Goal: Transaction & Acquisition: Purchase product/service

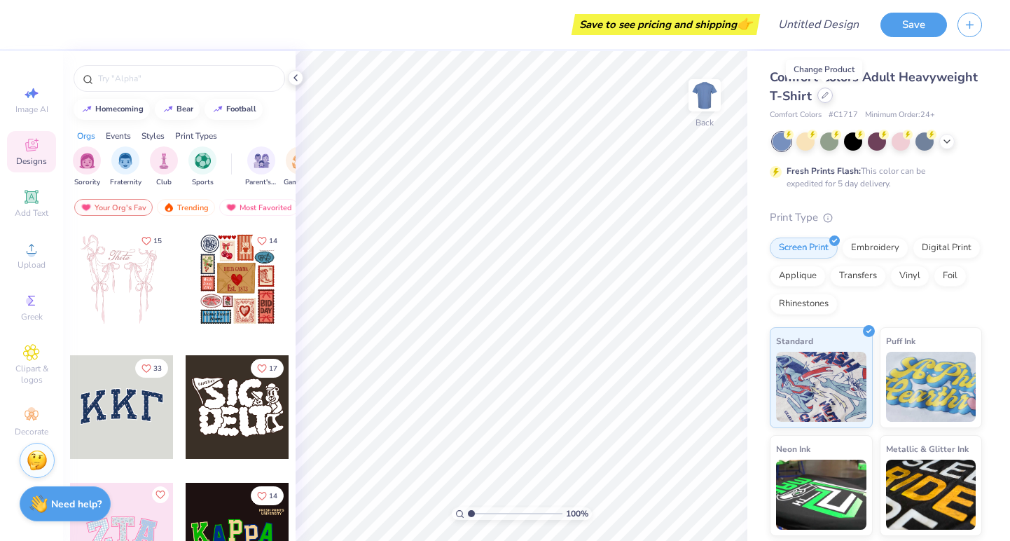
click at [826, 96] on icon at bounding box center [825, 95] width 7 height 7
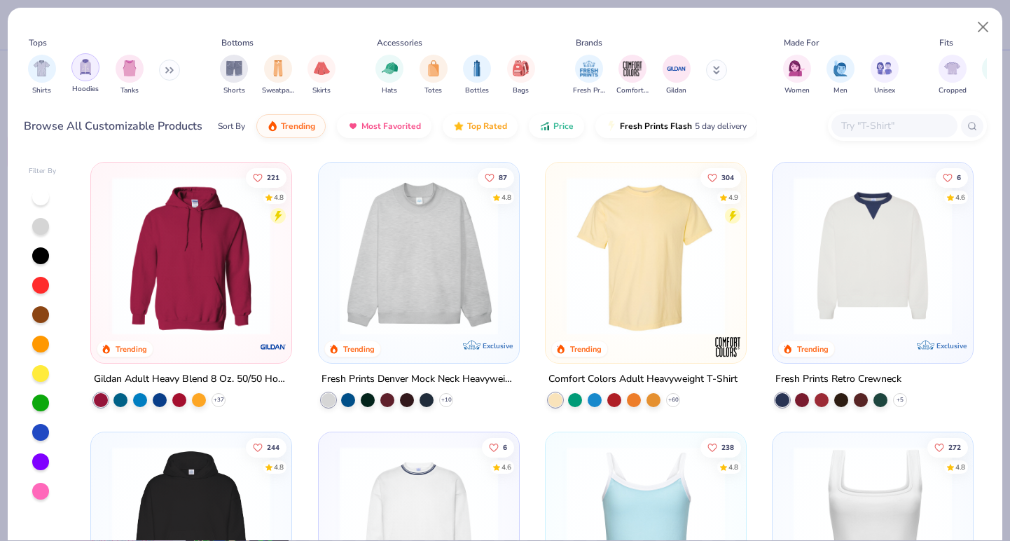
click at [92, 67] on img "filter for Hoodies" at bounding box center [85, 67] width 15 height 16
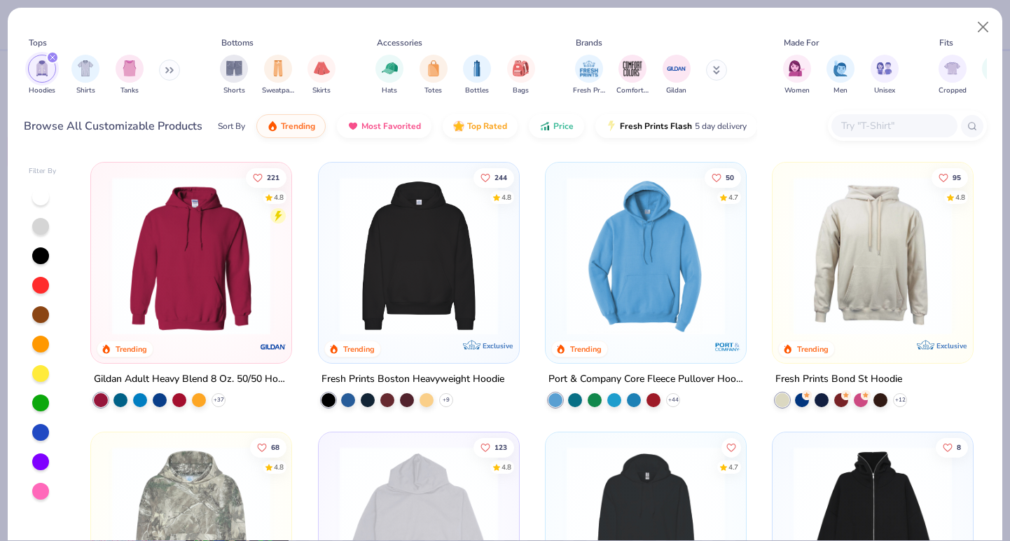
click at [222, 248] on img at bounding box center [191, 256] width 172 height 158
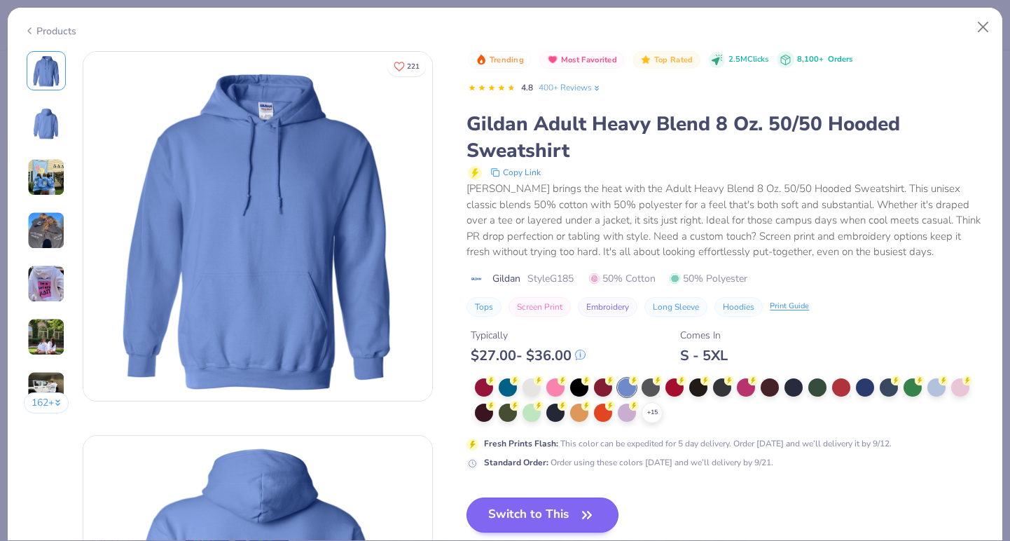
click at [518, 507] on button "Switch to This" at bounding box center [543, 514] width 152 height 35
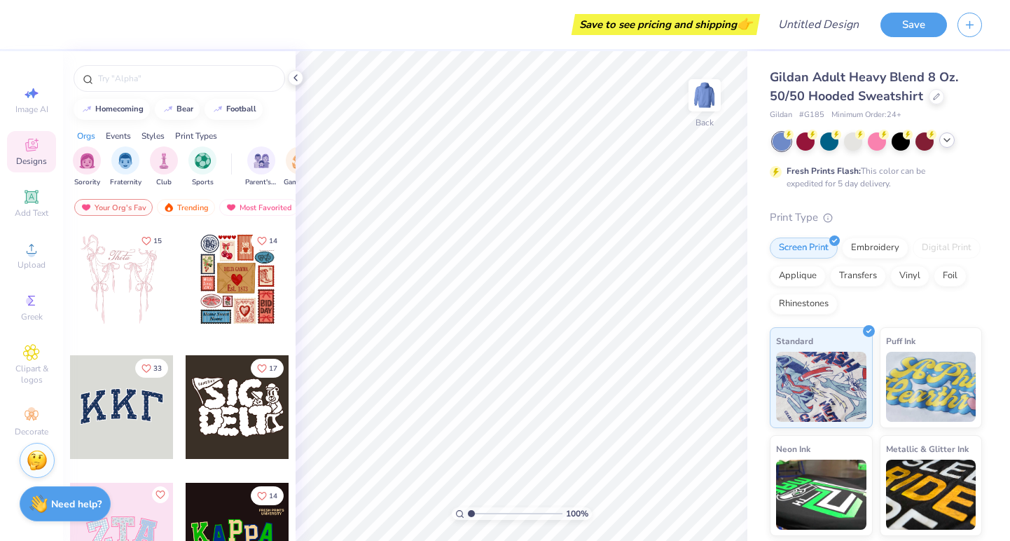
click at [947, 143] on icon at bounding box center [947, 140] width 11 height 11
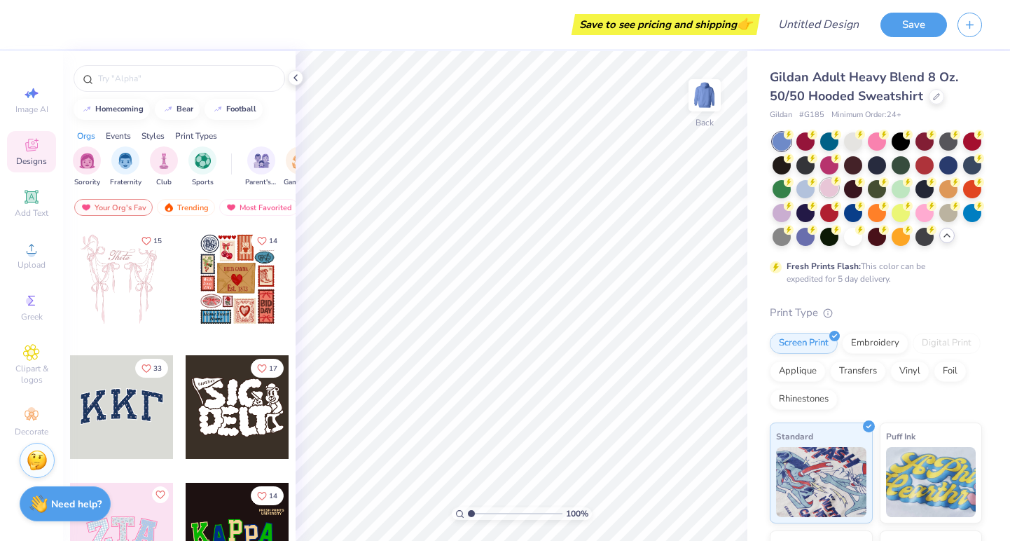
click at [828, 189] on div at bounding box center [829, 188] width 18 height 18
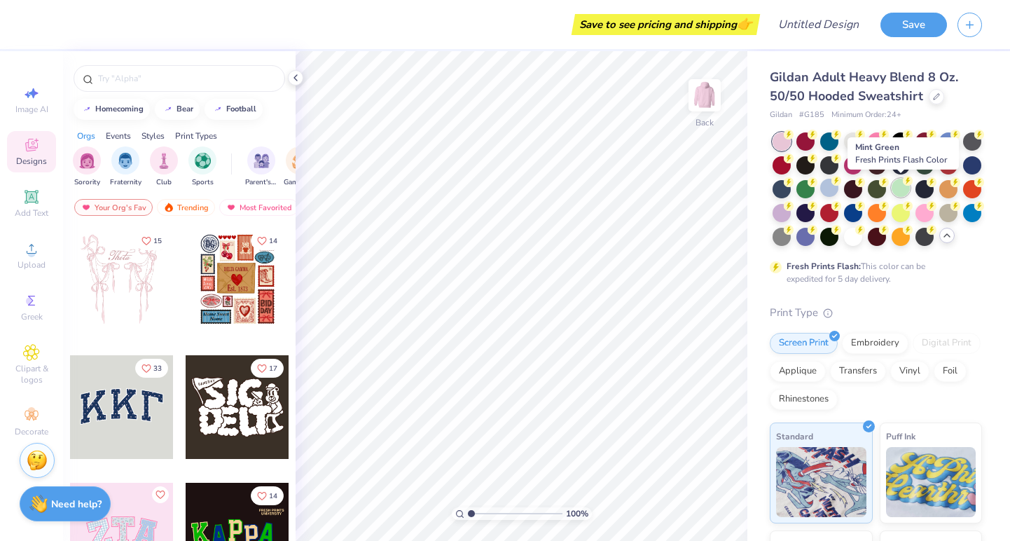
click at [900, 191] on div at bounding box center [901, 188] width 18 height 18
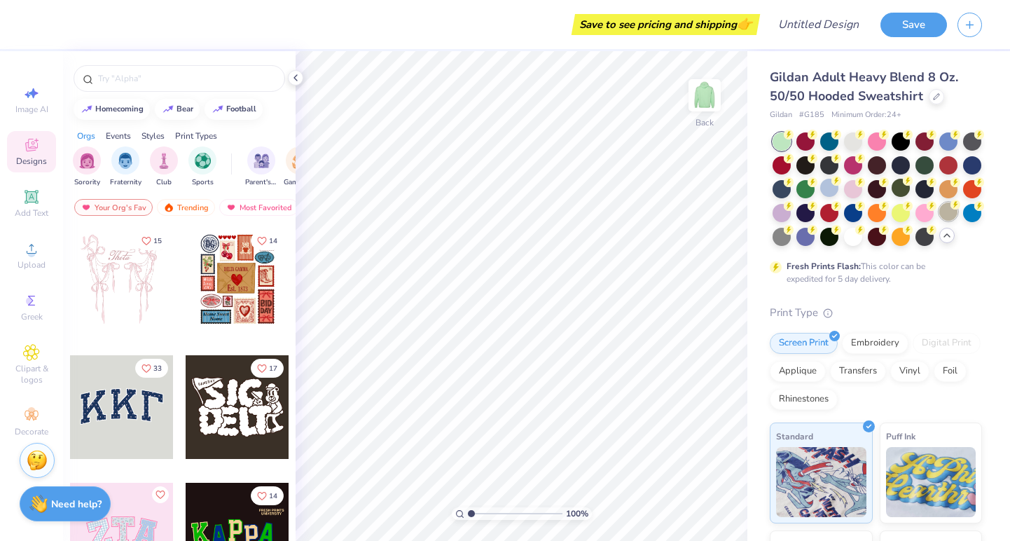
click at [948, 214] on div at bounding box center [949, 211] width 18 height 18
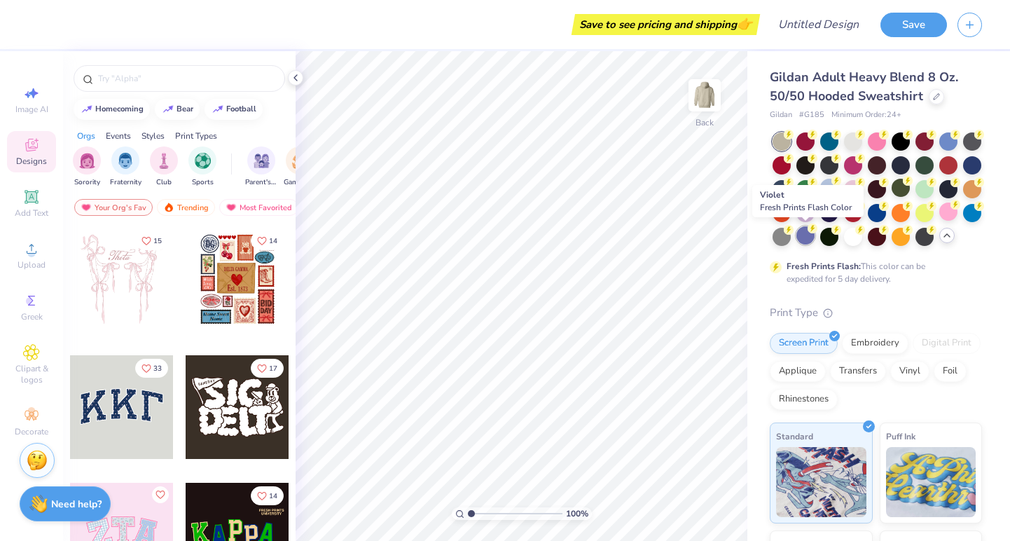
click at [804, 238] on div at bounding box center [806, 235] width 18 height 18
click at [854, 144] on div at bounding box center [853, 140] width 18 height 18
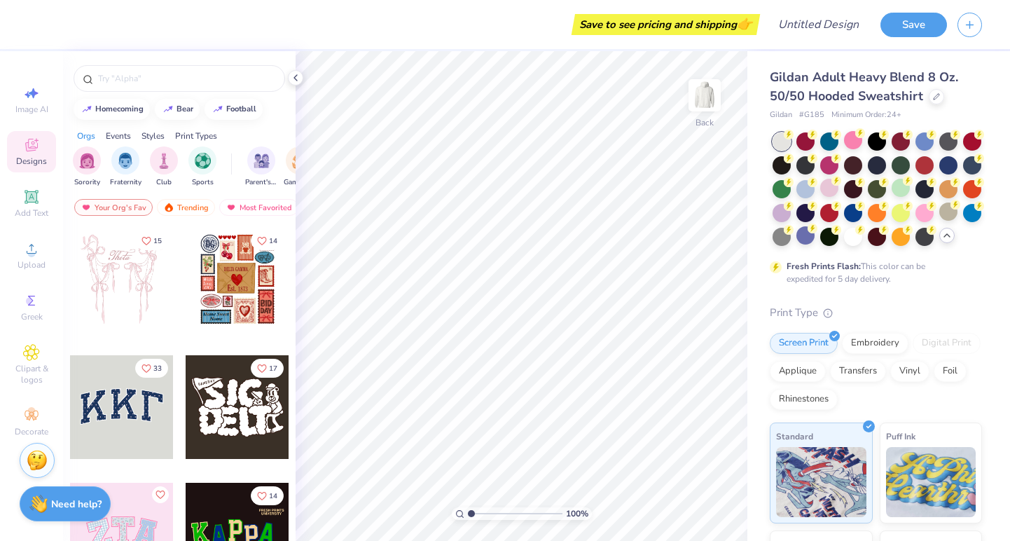
click at [986, 149] on div "Gildan Adult Heavy Blend 8 Oz. 50/50 Hooded Sweatshirt Gildan # G185 Minimum Or…" at bounding box center [879, 395] width 263 height 688
click at [972, 143] on div at bounding box center [972, 140] width 18 height 18
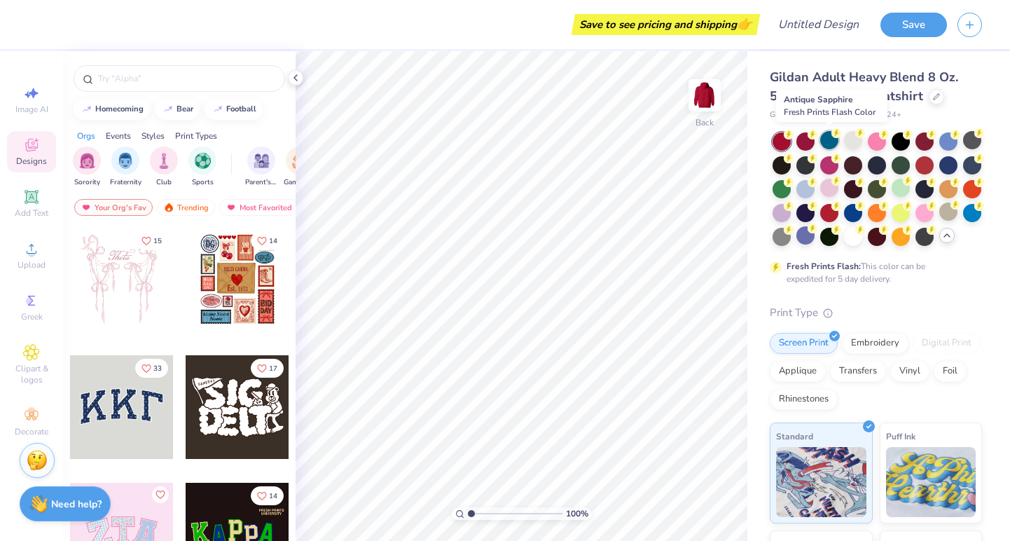
click at [836, 139] on div at bounding box center [829, 140] width 18 height 18
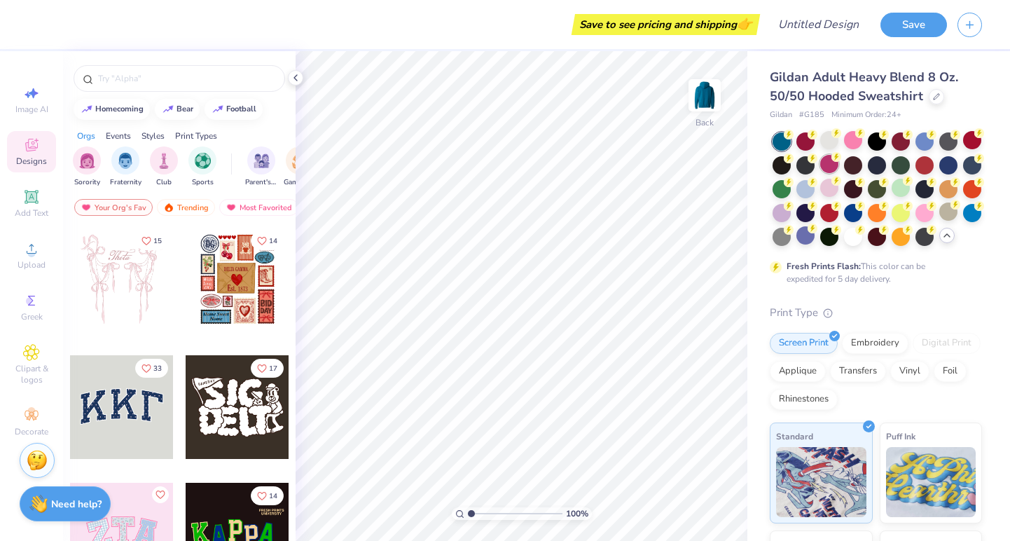
click at [832, 166] on div at bounding box center [829, 164] width 18 height 18
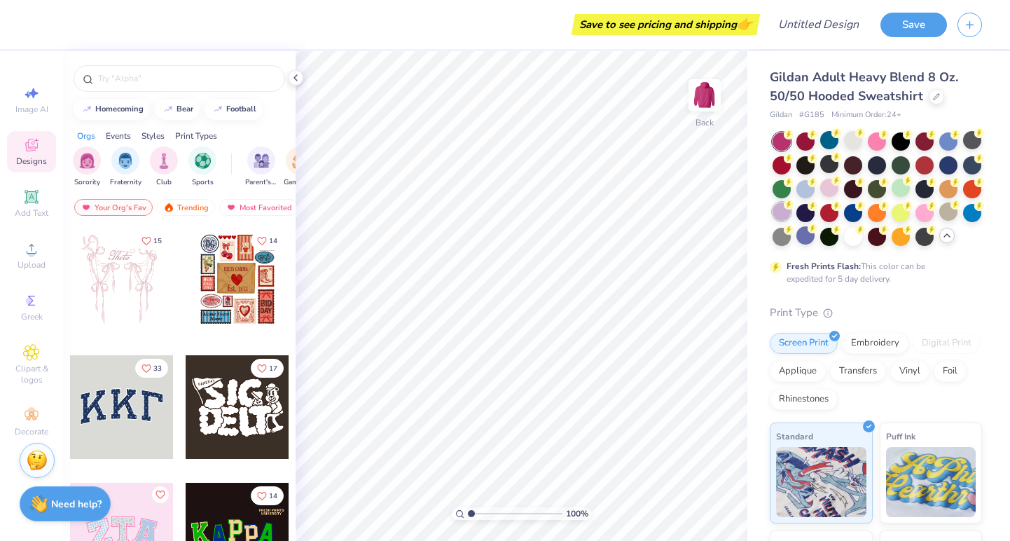
click at [777, 219] on div at bounding box center [782, 211] width 18 height 18
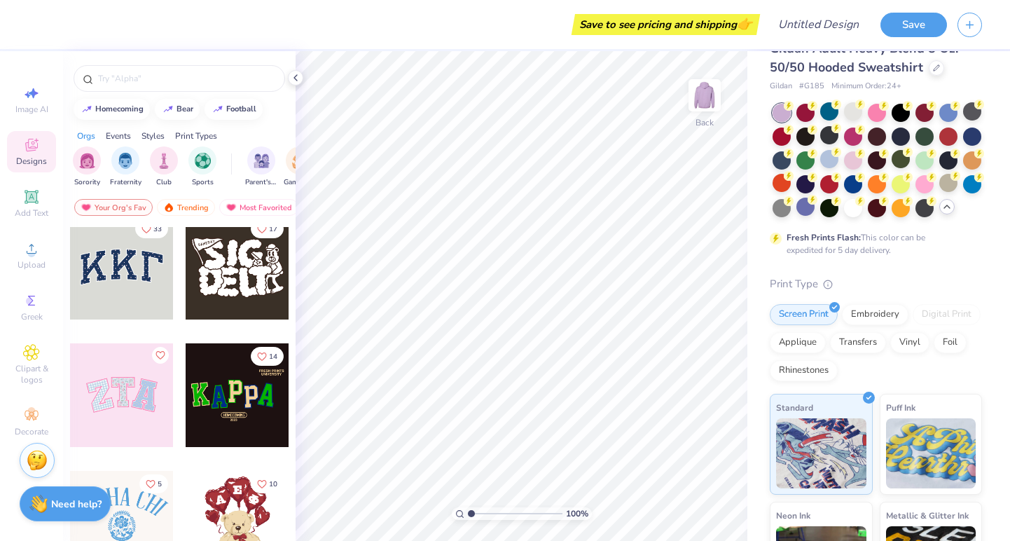
scroll to position [139, 0]
click at [135, 402] on div at bounding box center [121, 396] width 104 height 104
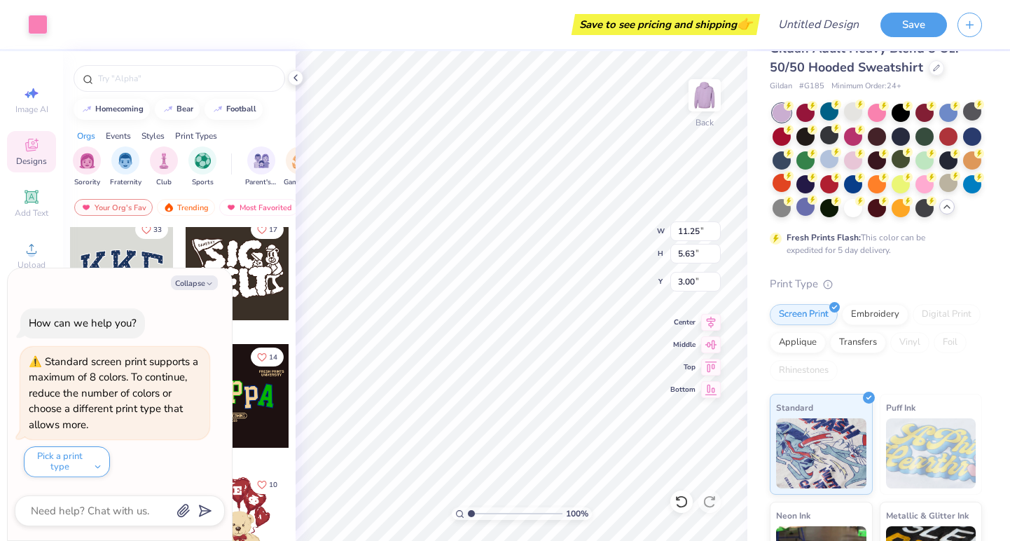
type textarea "x"
type input "3.44"
type input "4.49"
type input "3.15"
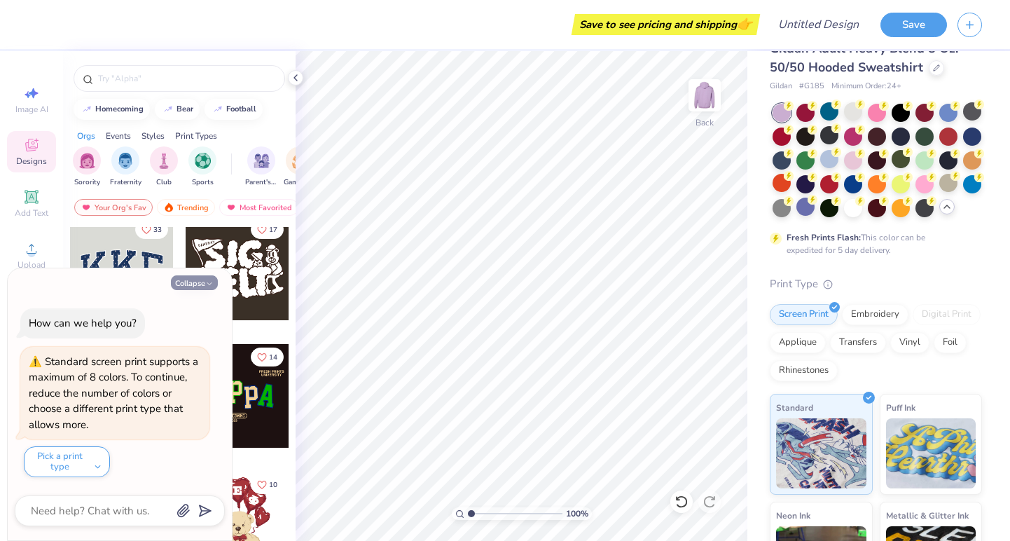
click at [189, 289] on button "Collapse" at bounding box center [194, 282] width 47 height 15
type textarea "x"
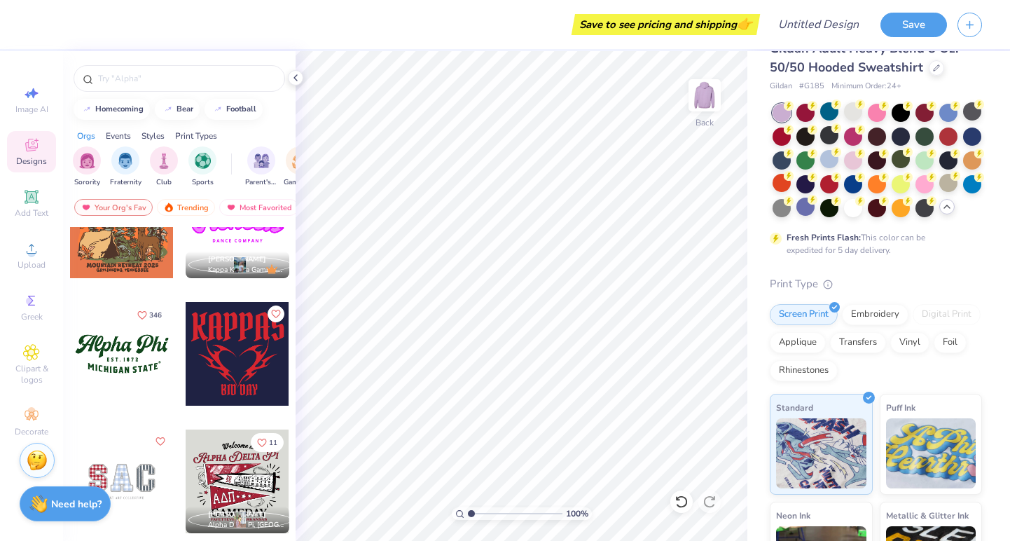
scroll to position [1214, 0]
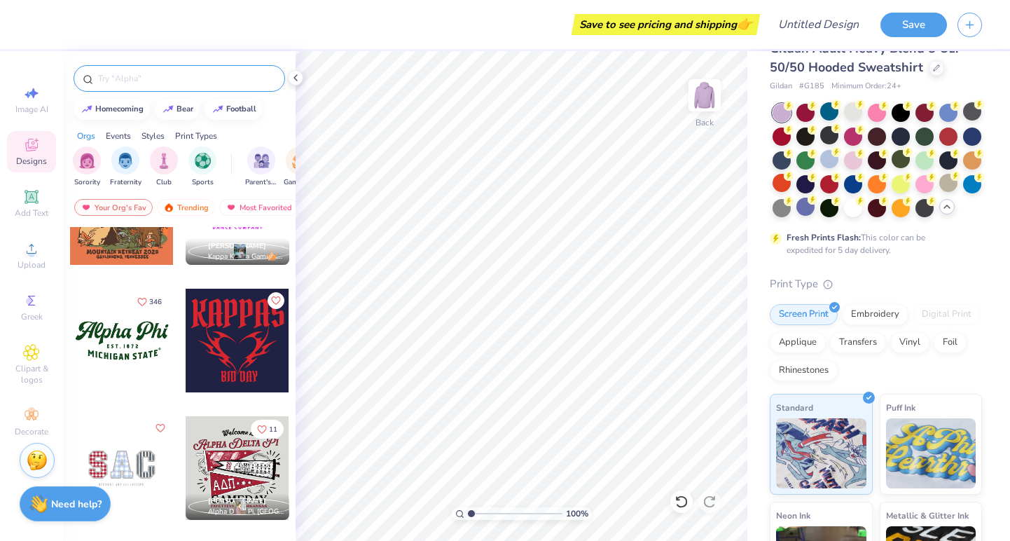
click at [166, 79] on input "text" at bounding box center [186, 78] width 179 height 14
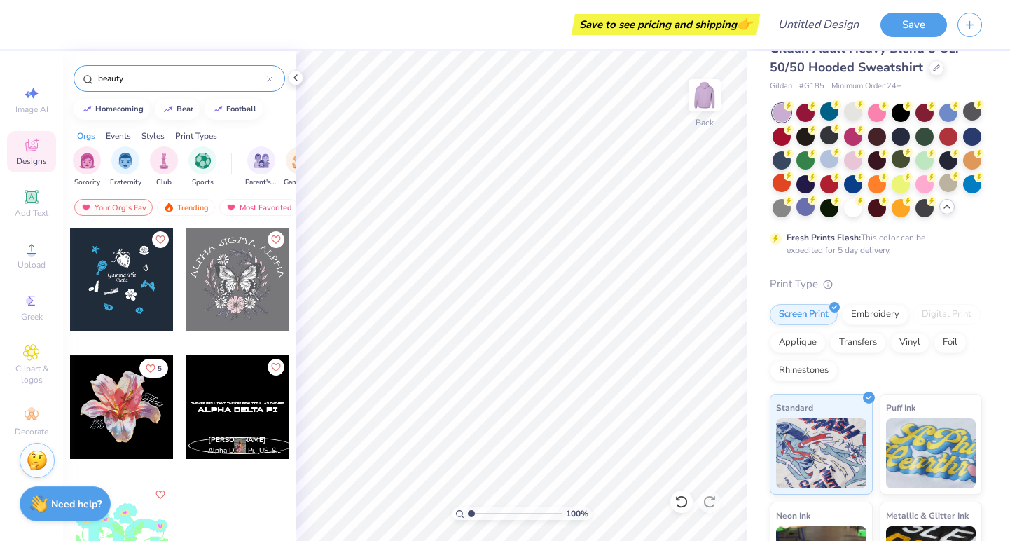
scroll to position [0, 0]
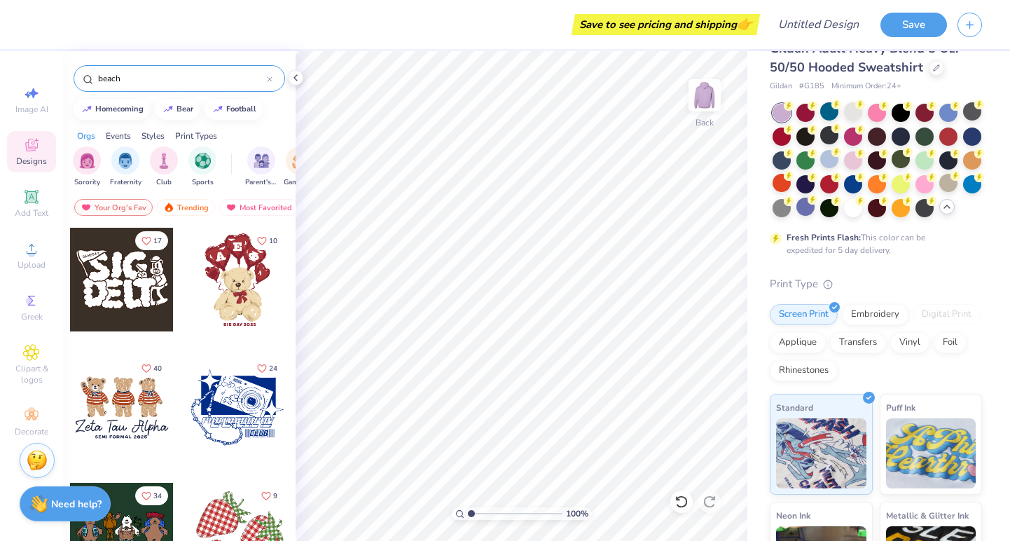
type input "[PERSON_NAME]"
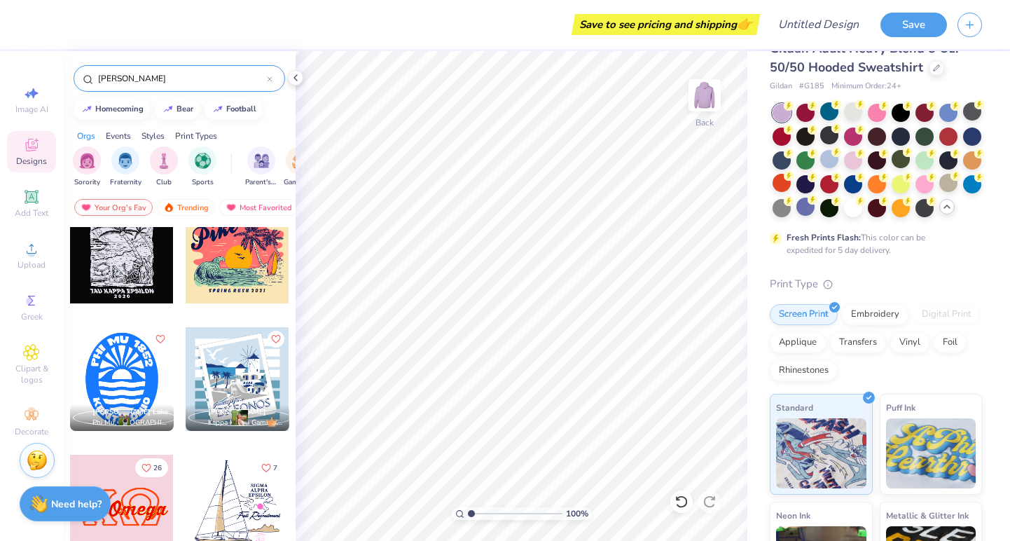
scroll to position [37, 0]
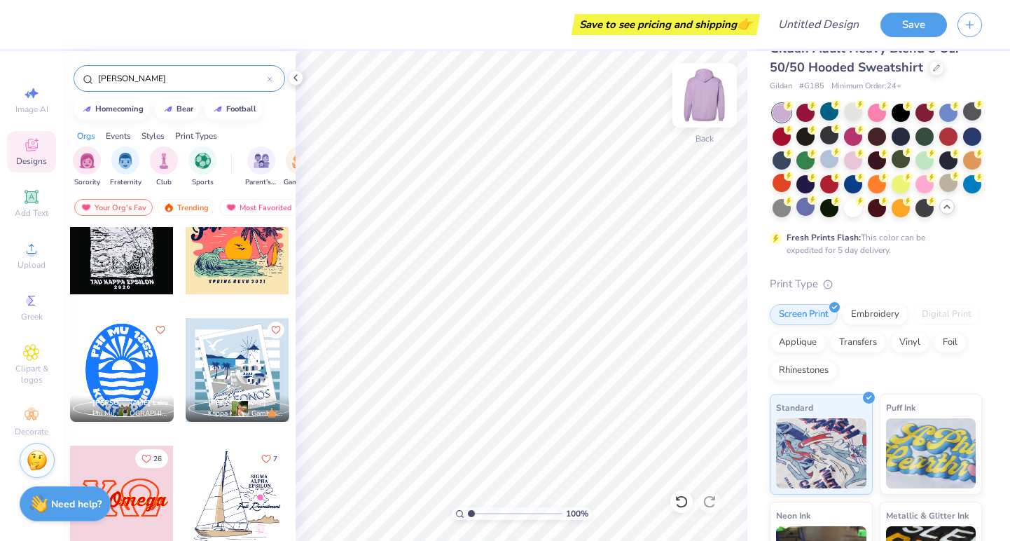
click at [701, 92] on img at bounding box center [705, 95] width 56 height 56
click at [232, 368] on div at bounding box center [238, 370] width 104 height 104
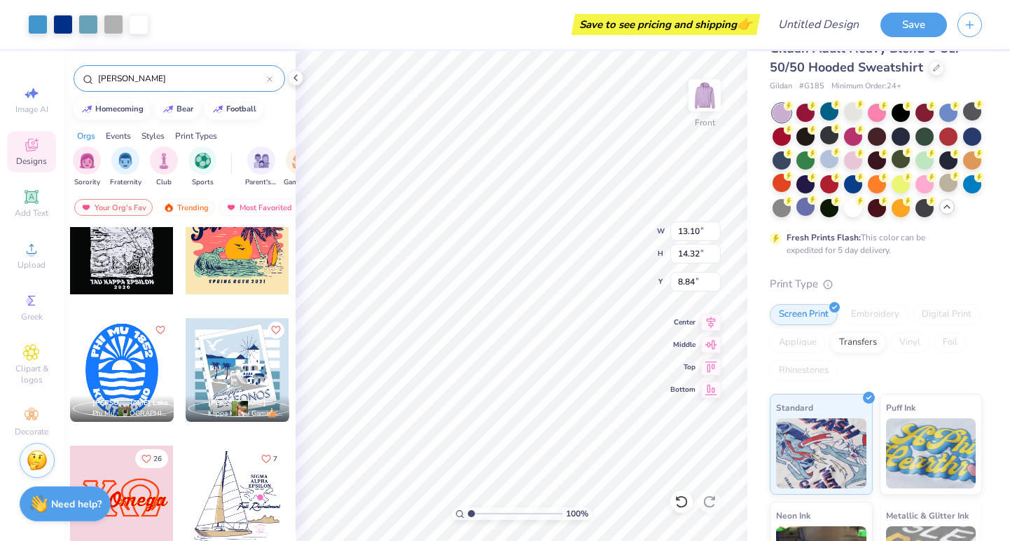
type input "6.00"
click at [813, 209] on div at bounding box center [806, 207] width 18 height 18
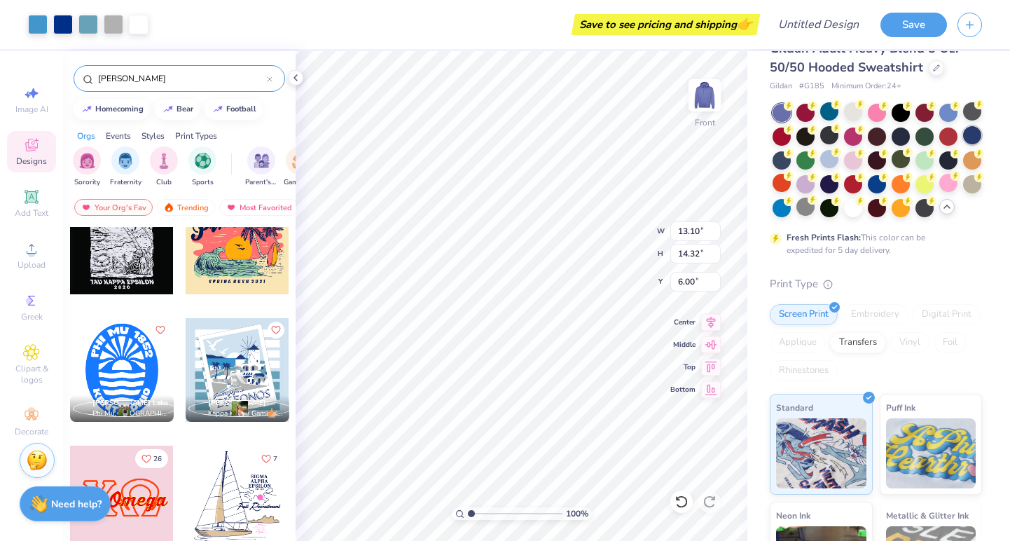
click at [970, 137] on div at bounding box center [972, 135] width 18 height 18
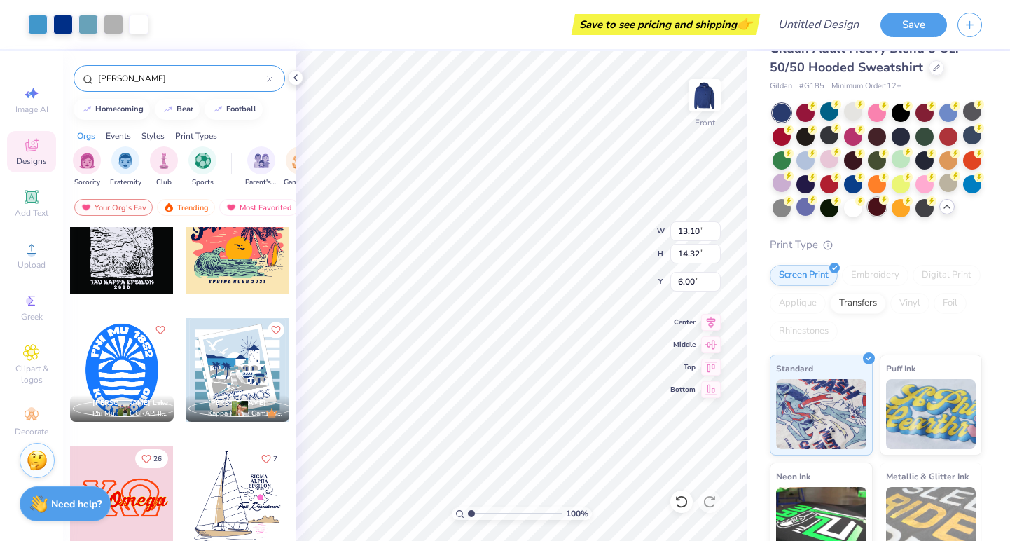
click at [869, 206] on div at bounding box center [877, 207] width 18 height 18
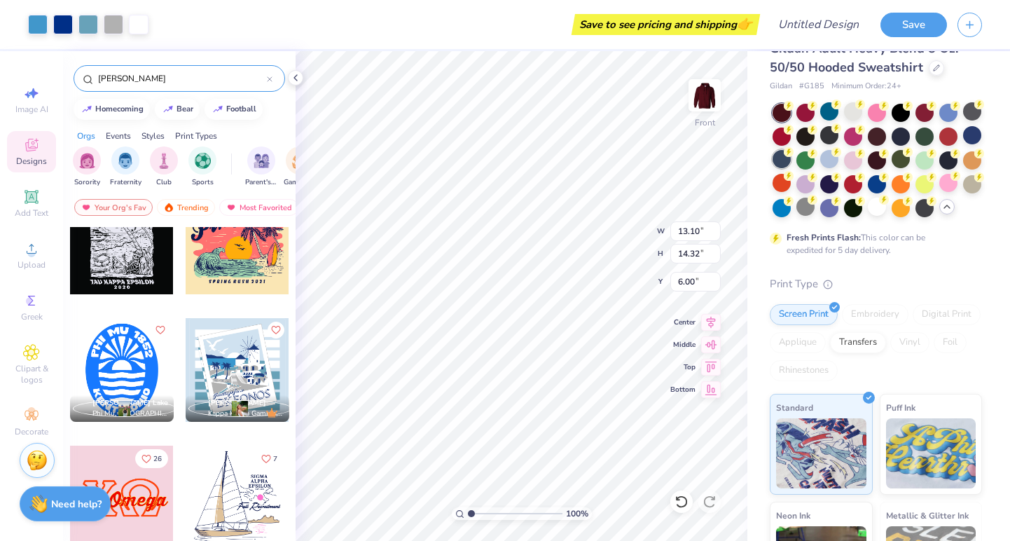
click at [785, 156] on div at bounding box center [782, 159] width 18 height 18
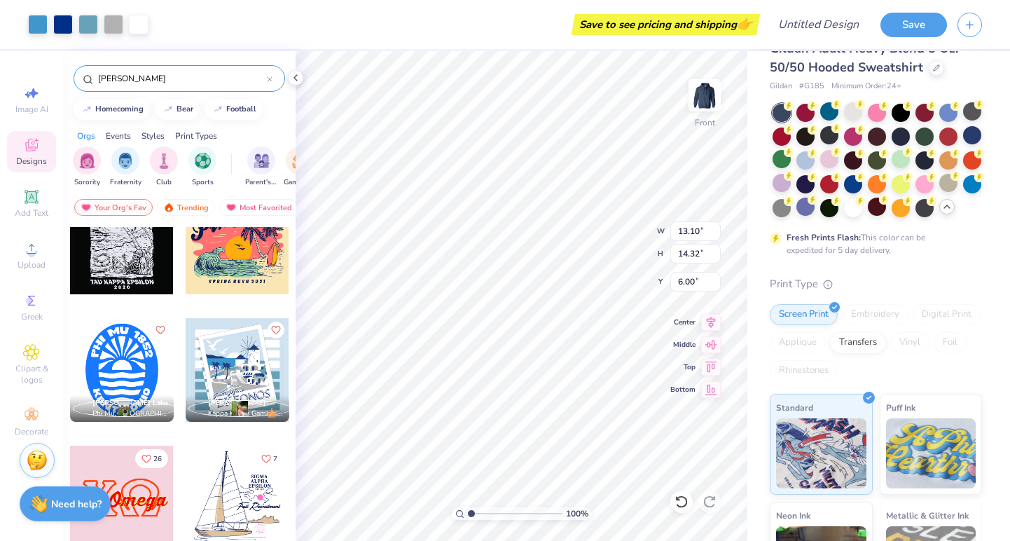
type input "1.11"
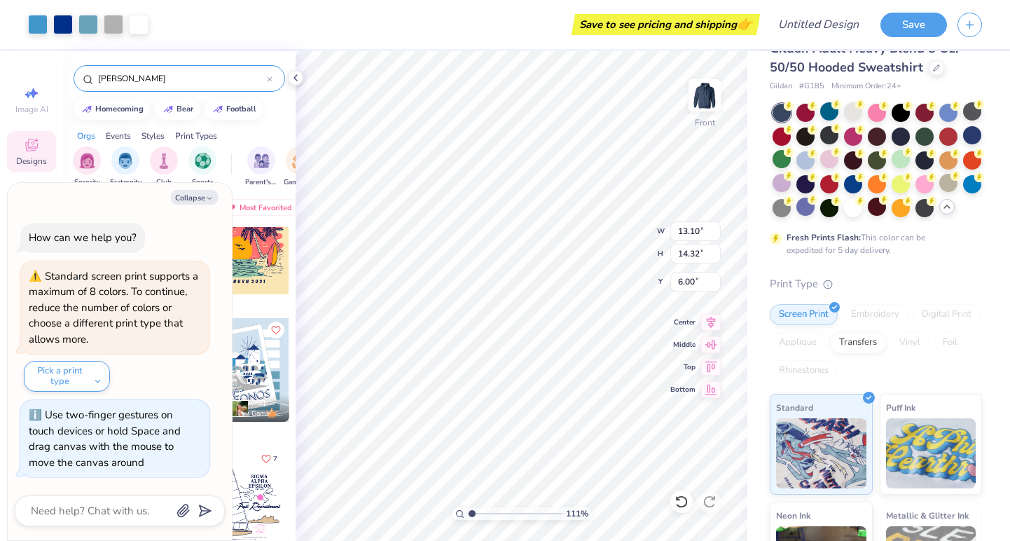
type textarea "x"
type input "1.34"
click at [474, 511] on input "range" at bounding box center [515, 513] width 95 height 13
click at [198, 200] on button "Collapse" at bounding box center [194, 197] width 47 height 15
type textarea "x"
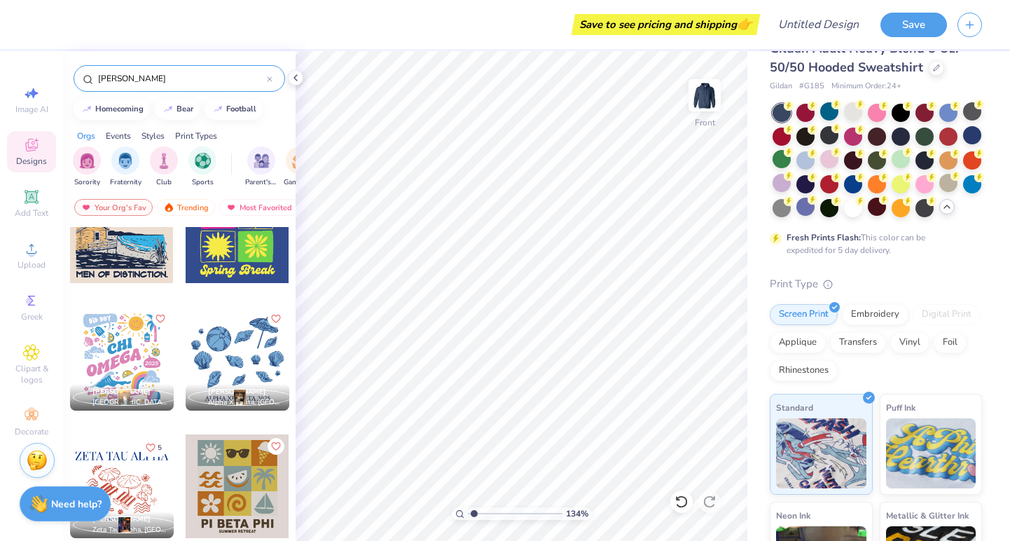
scroll to position [2091, 0]
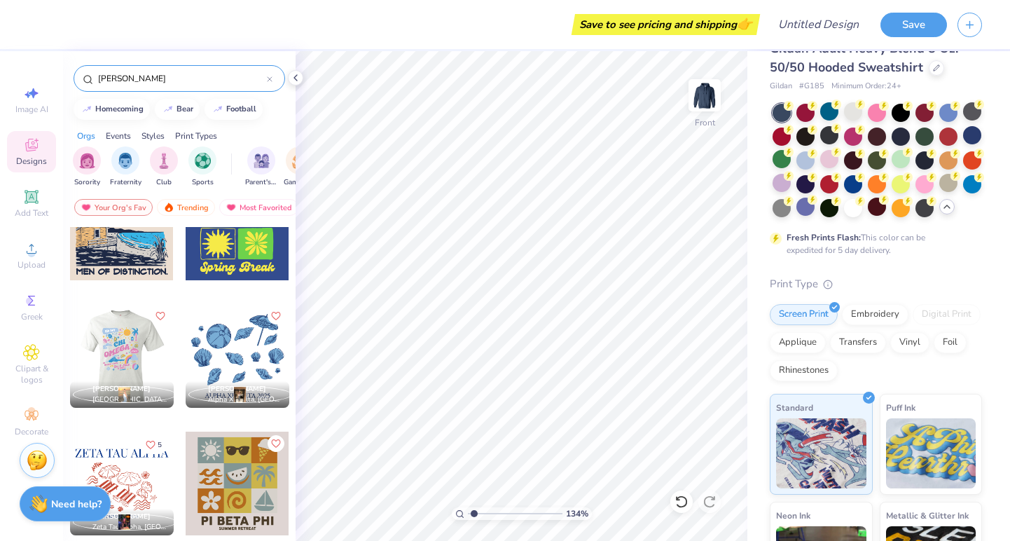
click at [136, 354] on div at bounding box center [121, 356] width 104 height 104
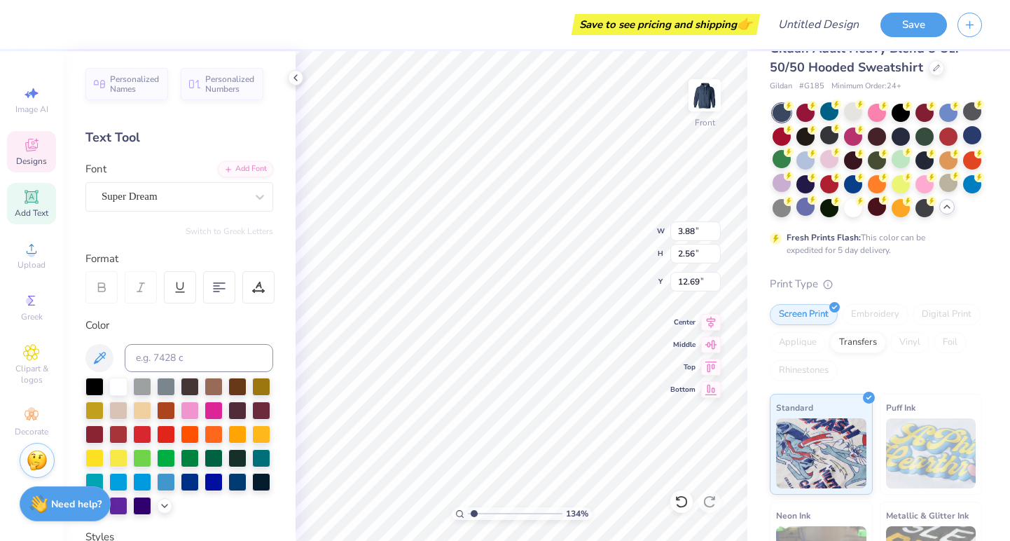
type textarea "TRI"
type textarea "SIGMA"
type textarea "S"
type textarea "s"
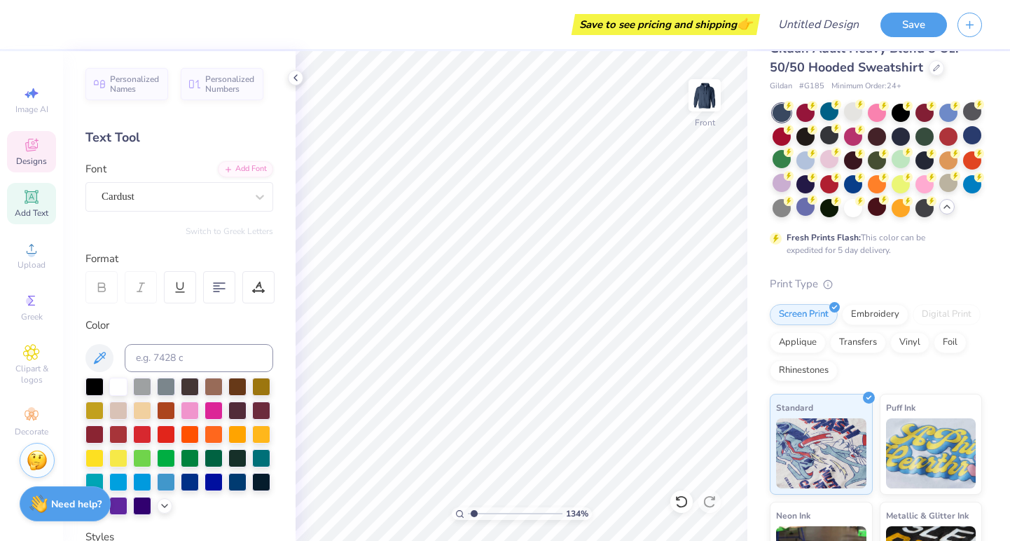
click at [27, 143] on icon at bounding box center [31, 145] width 13 height 13
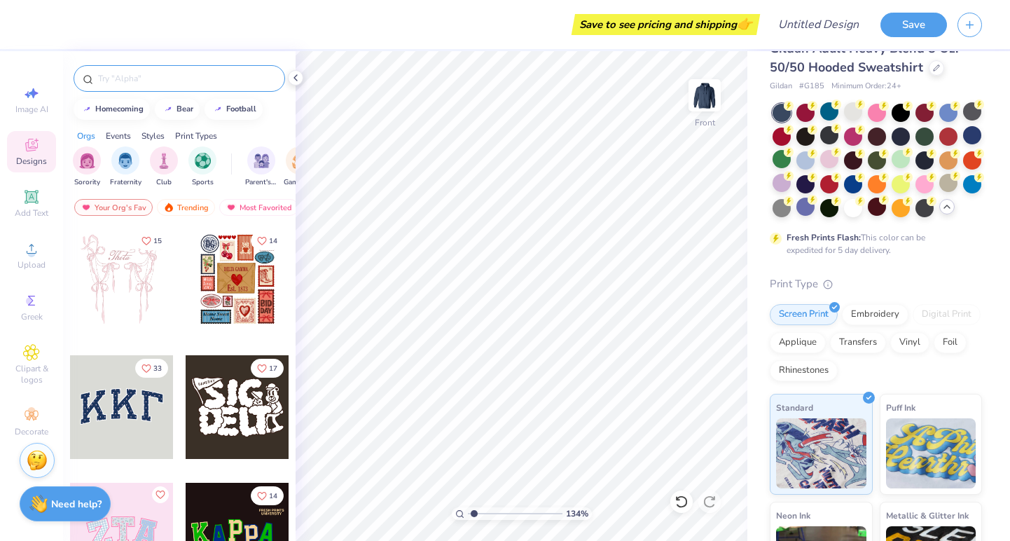
click at [146, 78] on input "text" at bounding box center [186, 78] width 179 height 14
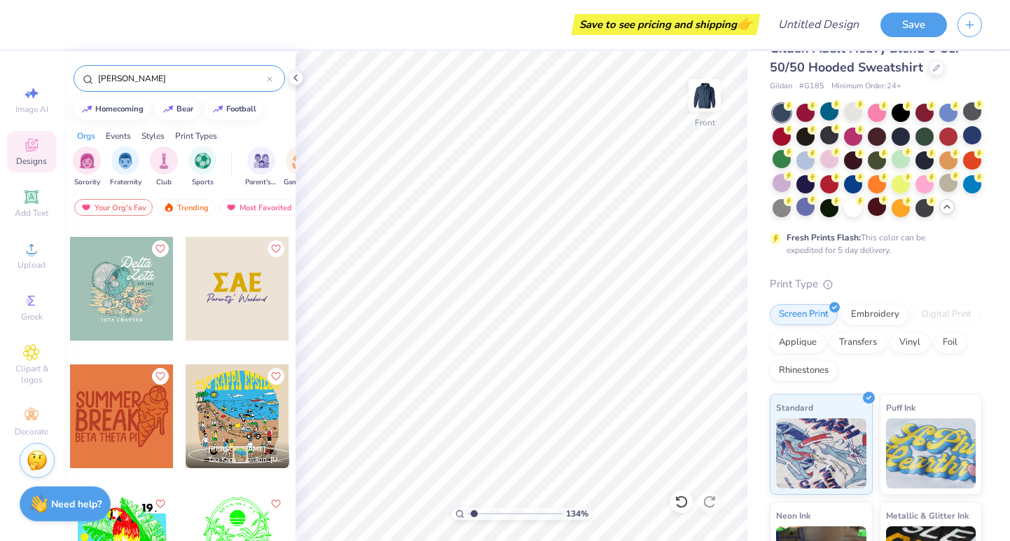
scroll to position [7005, 0]
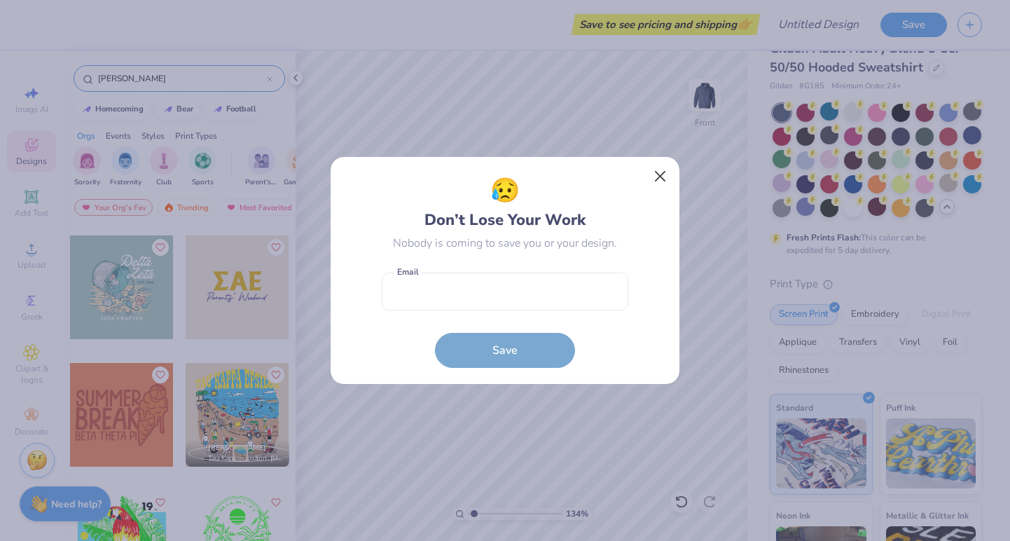
click at [669, 173] on button "Close" at bounding box center [660, 176] width 27 height 27
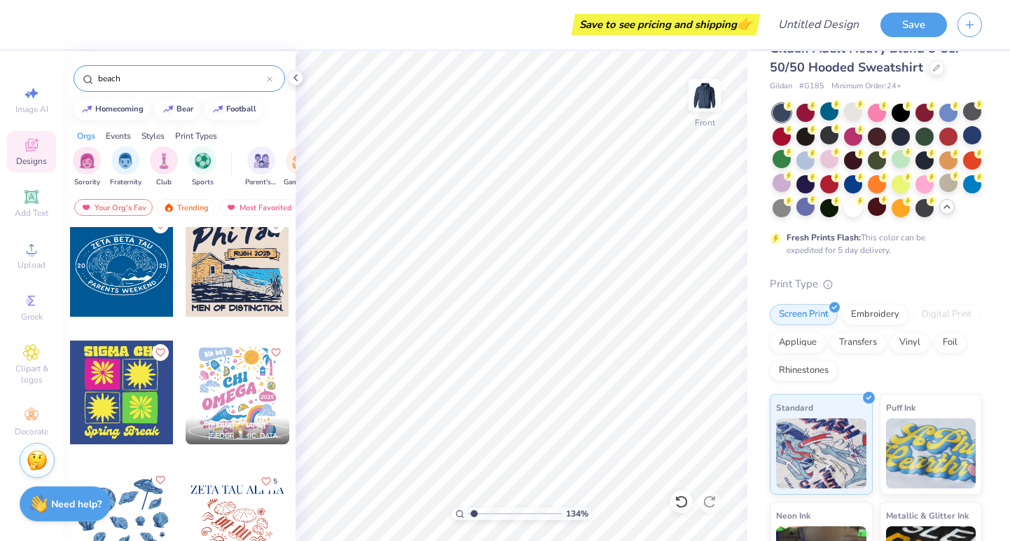
scroll to position [1670, 0]
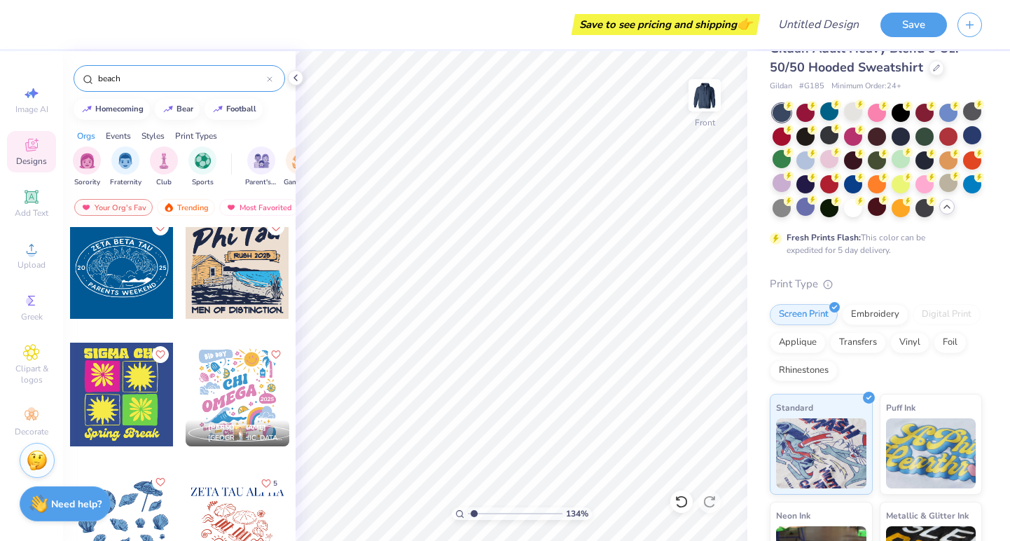
type input "beach"
click at [224, 364] on div at bounding box center [238, 395] width 104 height 104
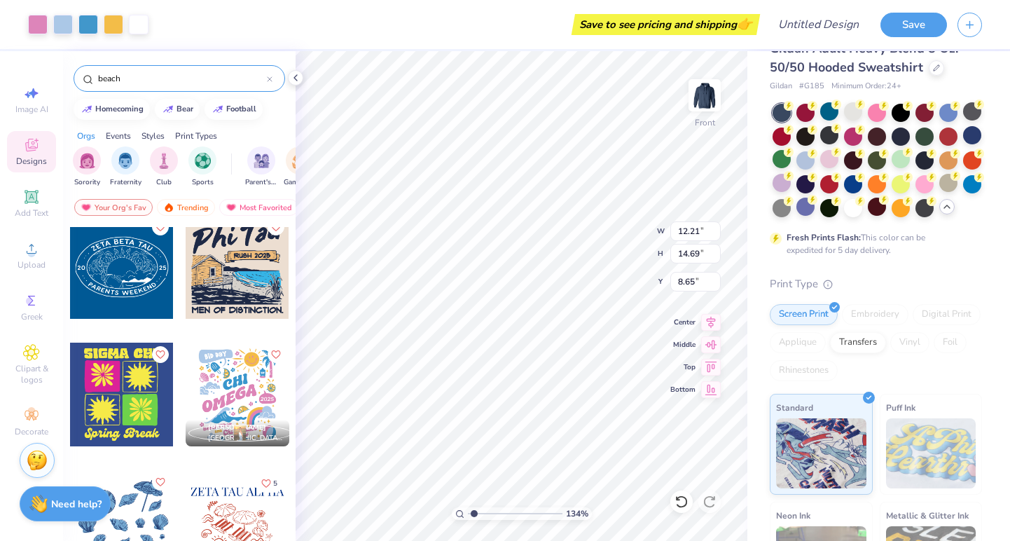
type input "6.00"
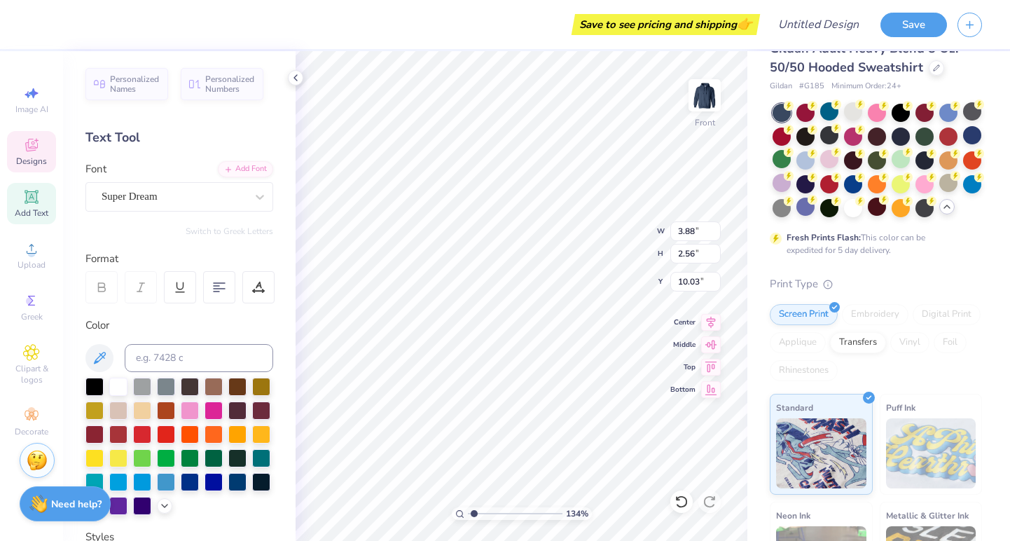
type textarea "TRI"
type input "8.55"
type input "4.43"
type input "11.71"
type textarea "SIGMA"
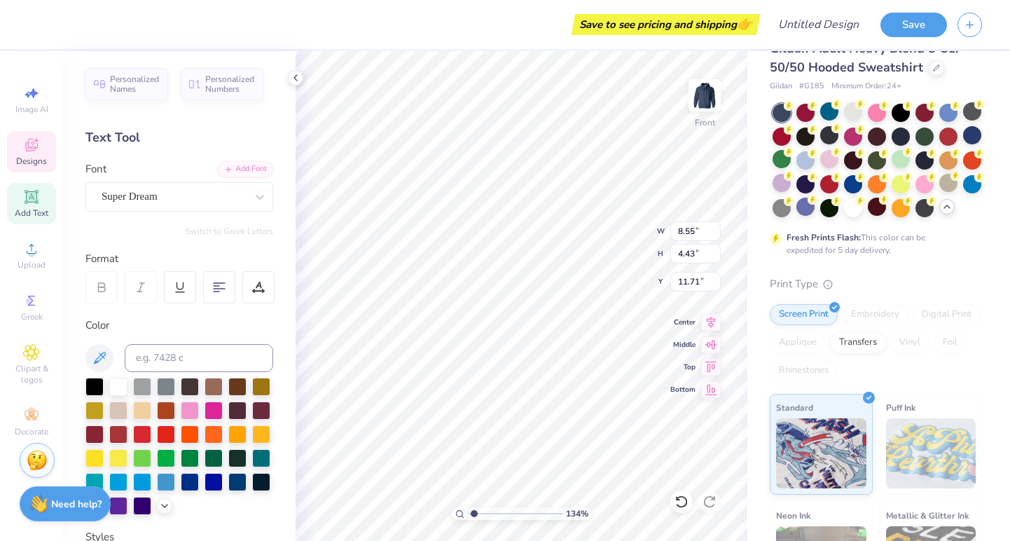
scroll to position [0, 1]
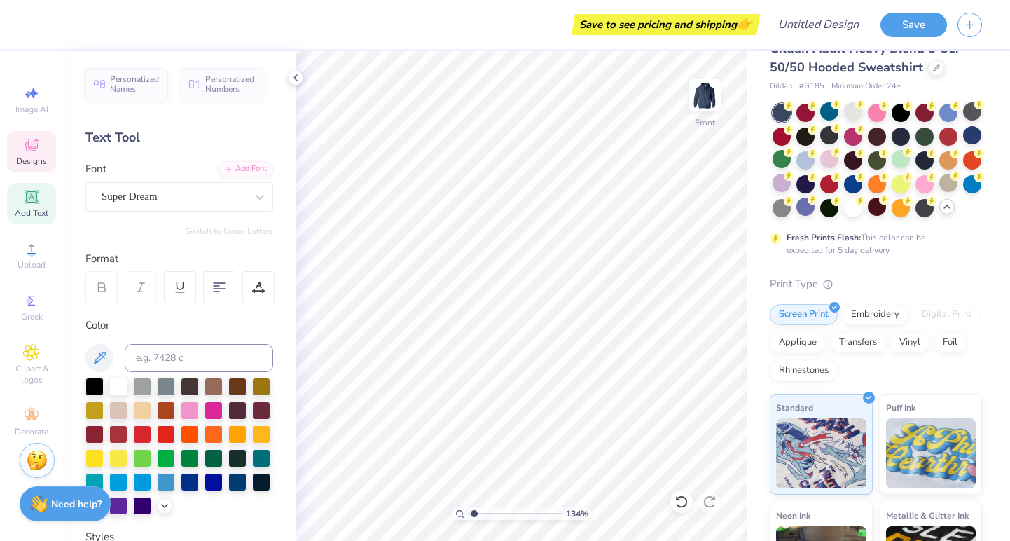
click at [41, 160] on span "Designs" at bounding box center [31, 161] width 31 height 11
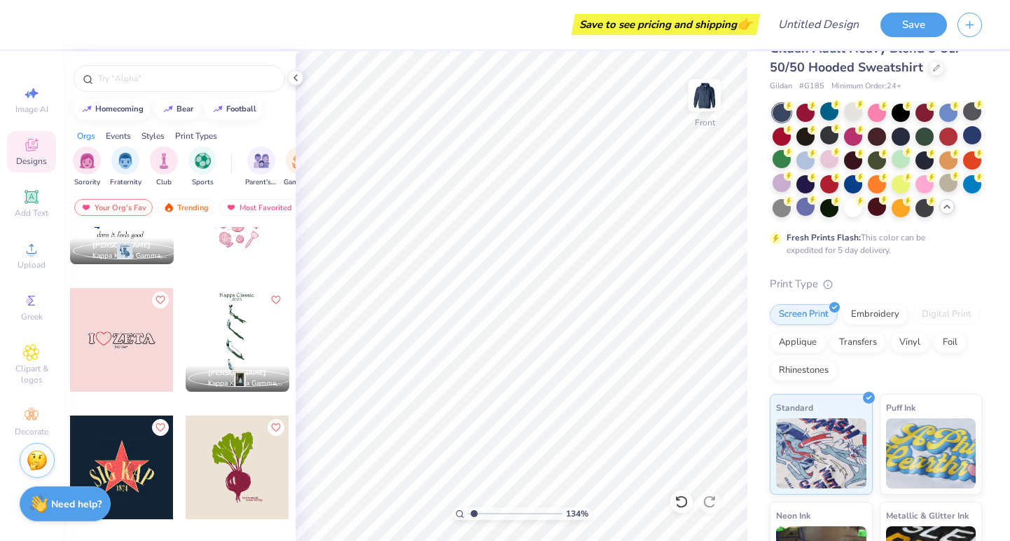
scroll to position [6738, 0]
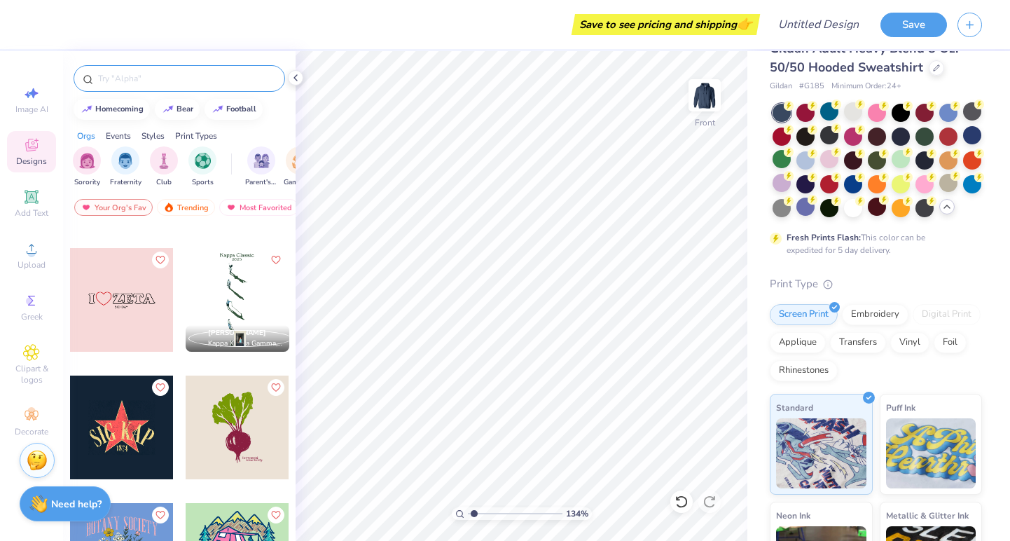
click at [175, 77] on input "text" at bounding box center [186, 78] width 179 height 14
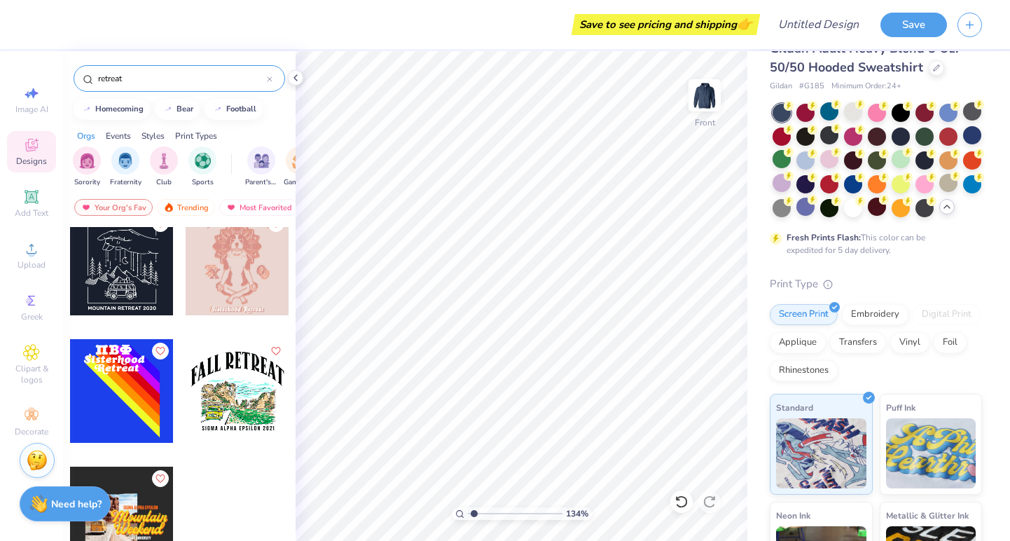
scroll to position [9452, 0]
drag, startPoint x: 127, startPoint y: 81, endPoint x: 58, endPoint y: 82, distance: 68.7
click at [58, 82] on div "Save to see pricing and shipping 👉 Design Title Save Image AI Designs Add Text …" at bounding box center [505, 270] width 1010 height 541
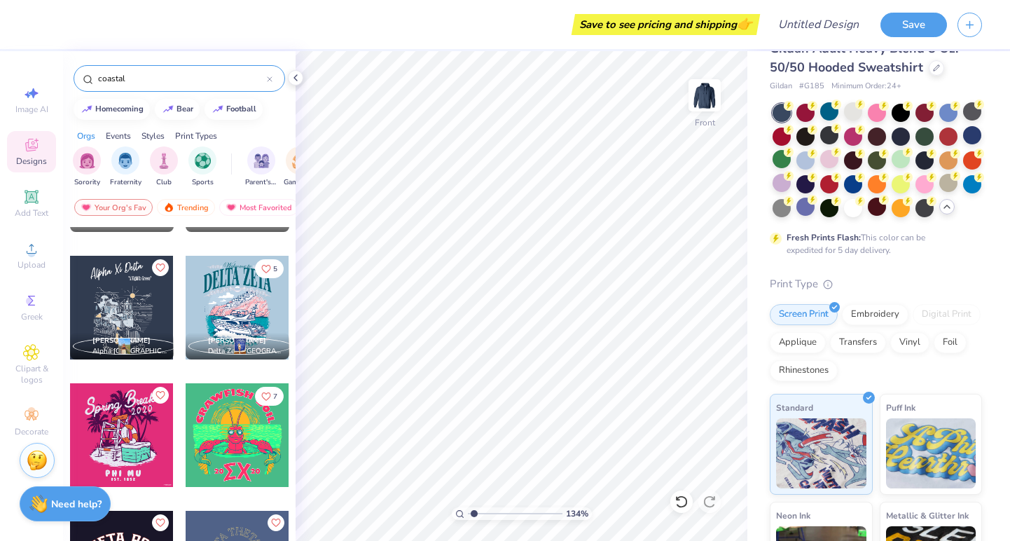
scroll to position [481, 0]
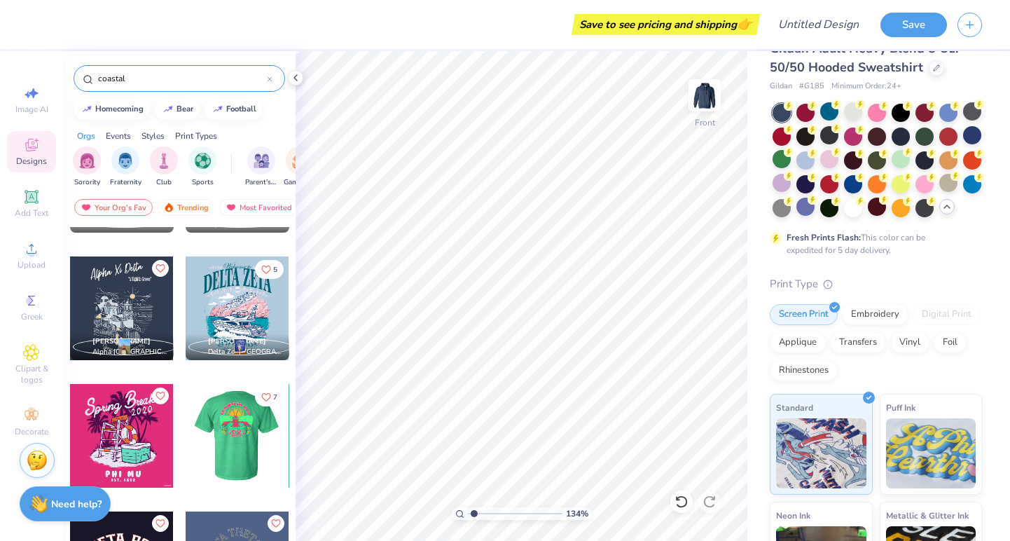
type input "coastal"
click at [130, 295] on div at bounding box center [122, 308] width 104 height 104
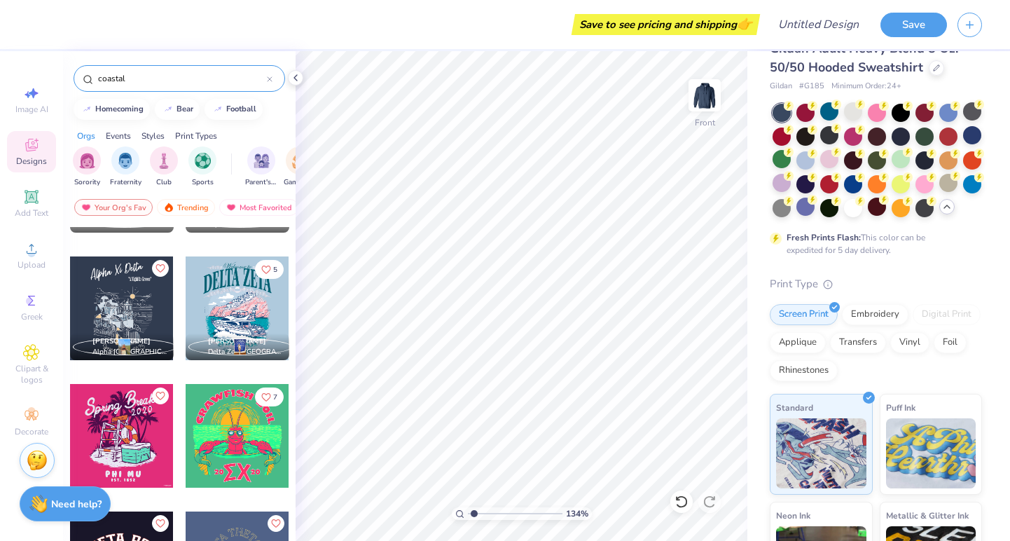
click at [269, 81] on icon at bounding box center [270, 79] width 6 height 6
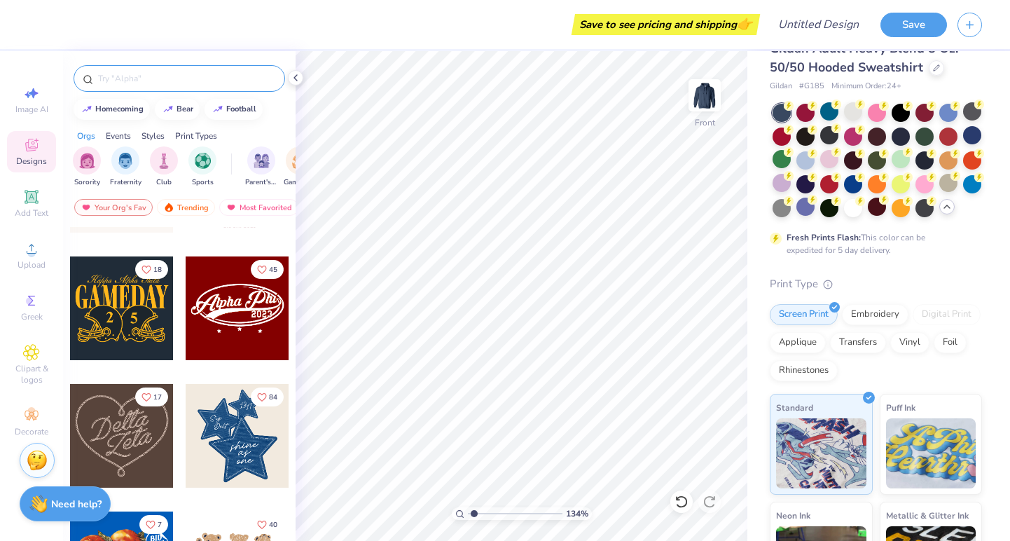
click at [230, 88] on div at bounding box center [180, 78] width 212 height 27
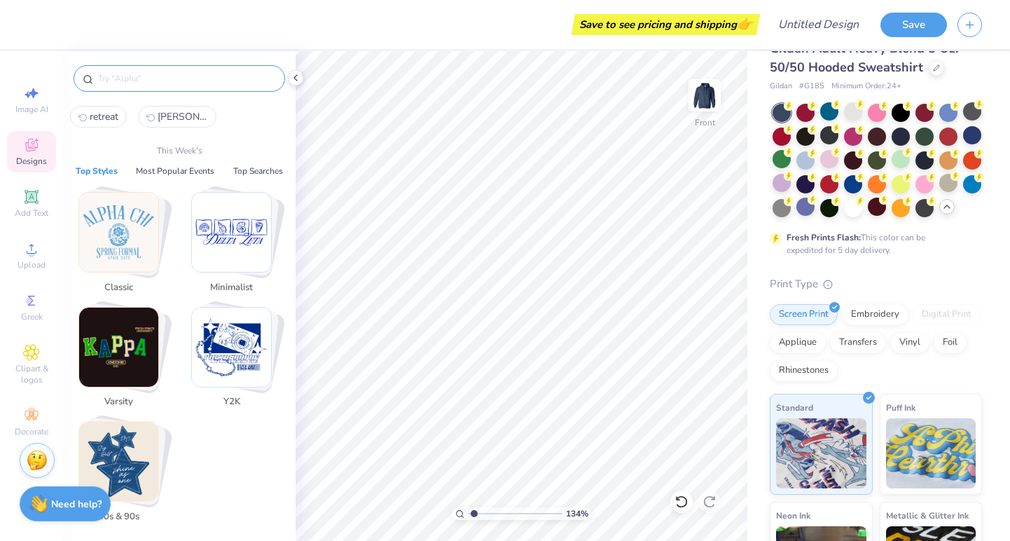
click at [227, 81] on input "text" at bounding box center [186, 78] width 179 height 14
type input "n"
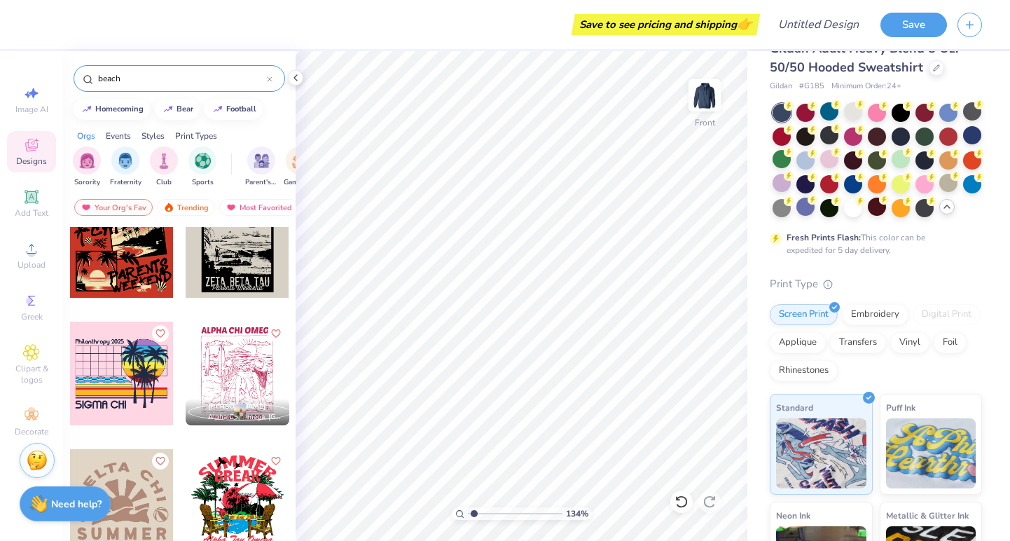
scroll to position [2585, 0]
type input "beach"
click at [249, 363] on div at bounding box center [238, 373] width 104 height 104
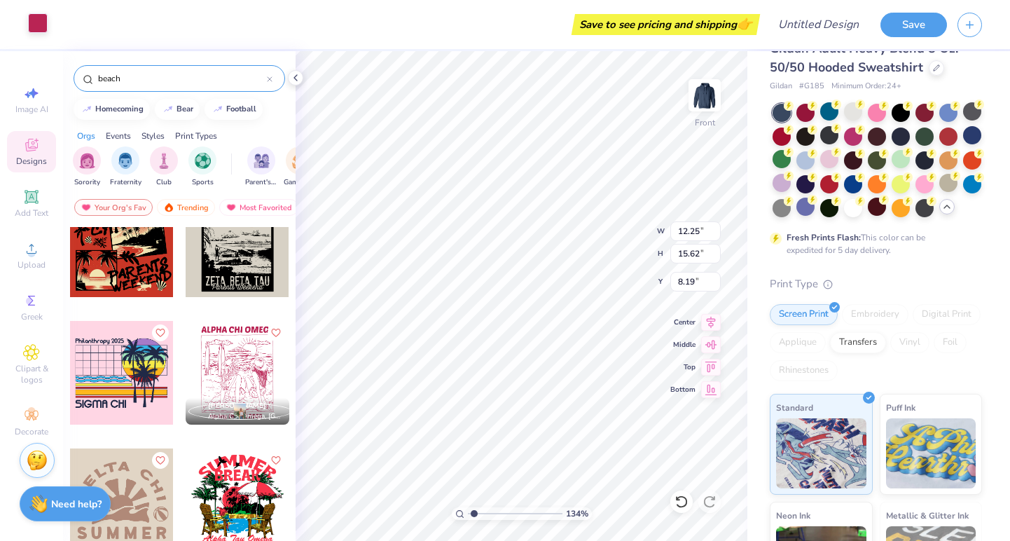
click at [41, 24] on div at bounding box center [38, 23] width 20 height 20
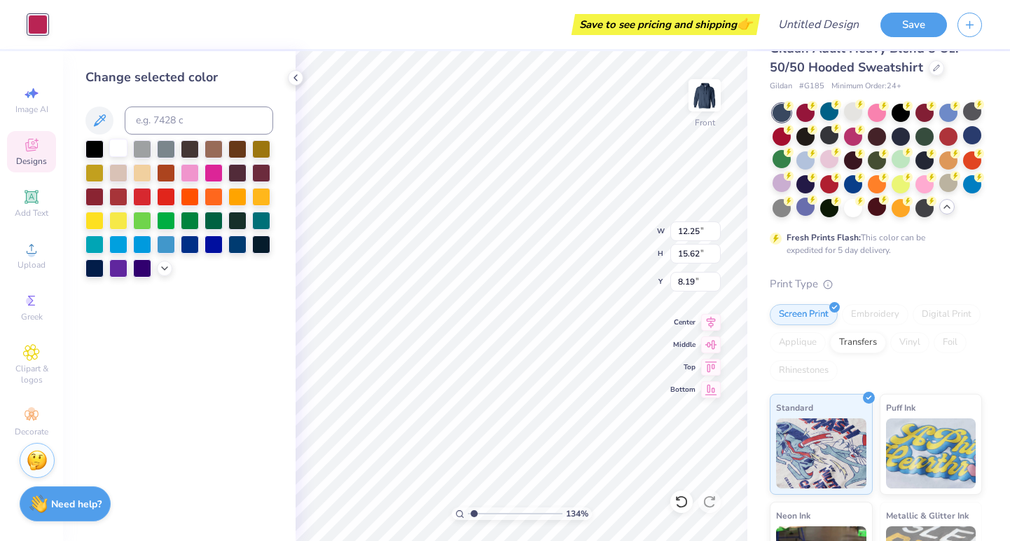
click at [117, 149] on div at bounding box center [118, 148] width 18 height 18
